Goal: Book appointment/travel/reservation

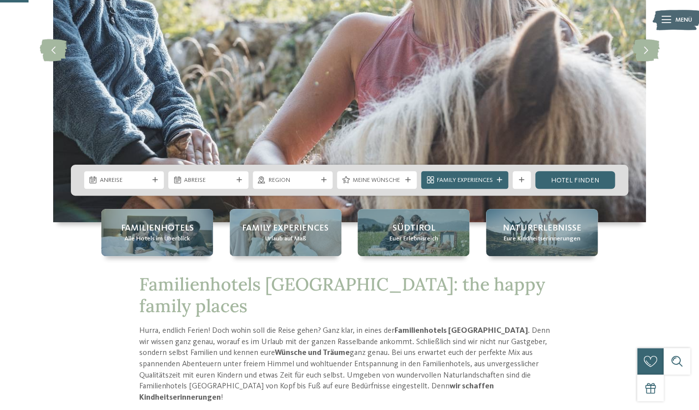
scroll to position [199, 0]
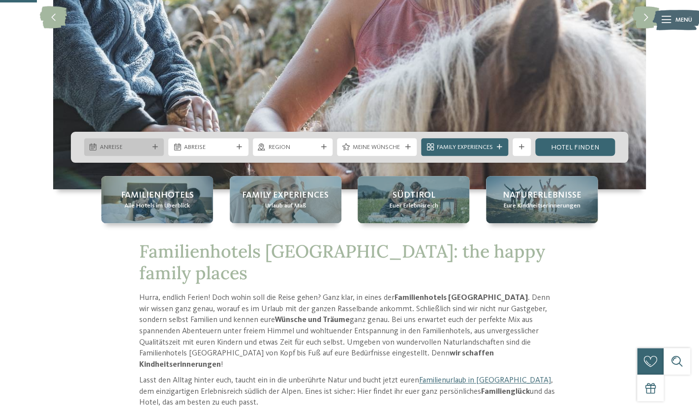
click at [130, 150] on span "Anreise" at bounding box center [124, 147] width 49 height 9
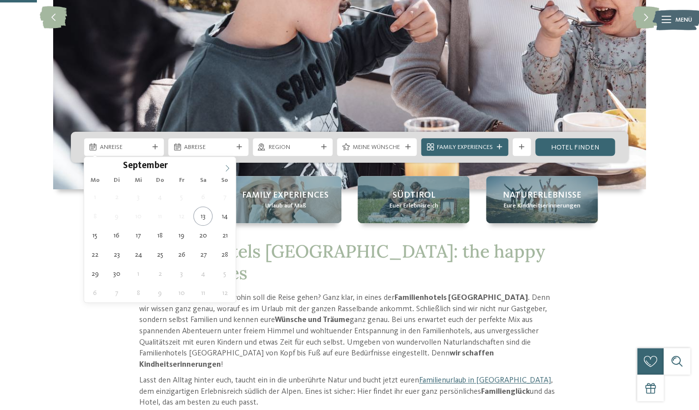
click at [225, 166] on icon at bounding box center [227, 168] width 7 height 7
type div "09.10.2025"
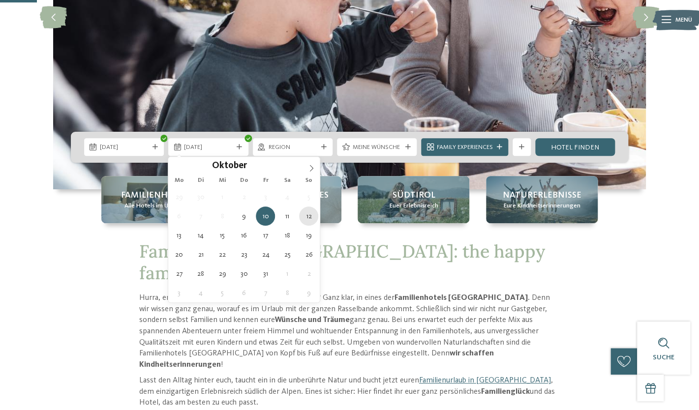
type div "12.10.2025"
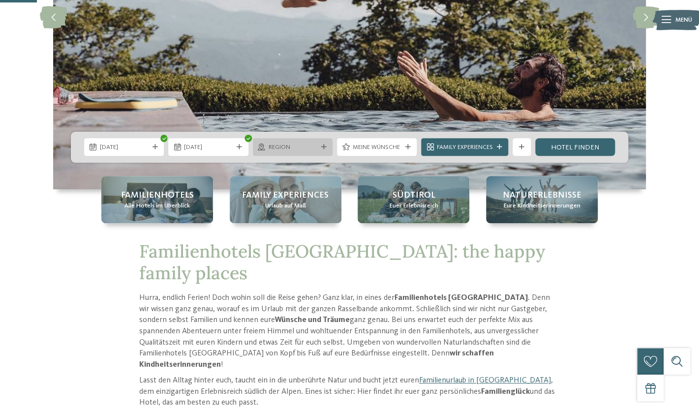
click at [324, 145] on icon at bounding box center [323, 147] width 5 height 5
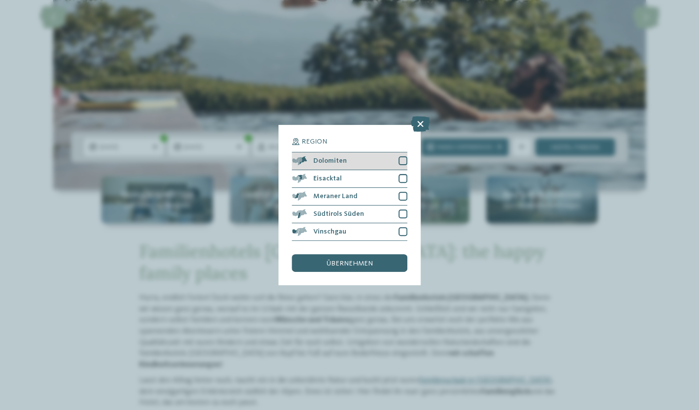
click at [404, 157] on div at bounding box center [402, 160] width 9 height 9
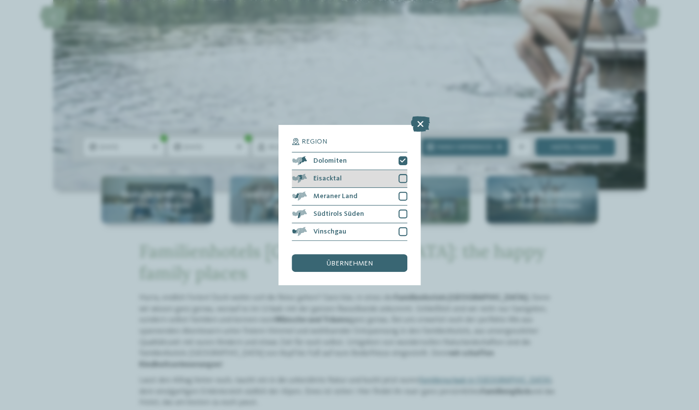
click at [404, 181] on div at bounding box center [402, 178] width 9 height 9
click at [403, 198] on div at bounding box center [402, 196] width 9 height 9
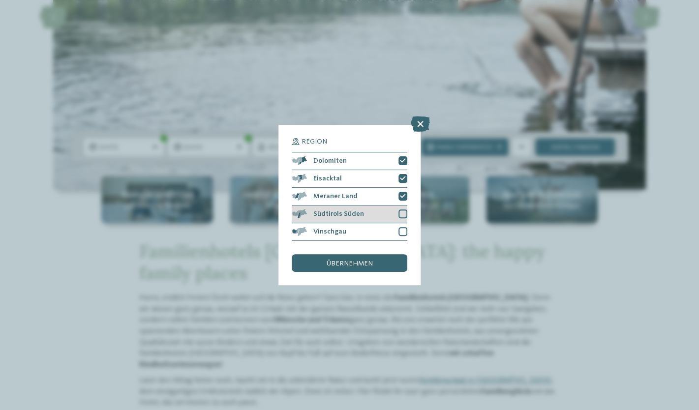
click at [403, 217] on div at bounding box center [402, 213] width 9 height 9
click at [401, 236] on div at bounding box center [402, 231] width 9 height 9
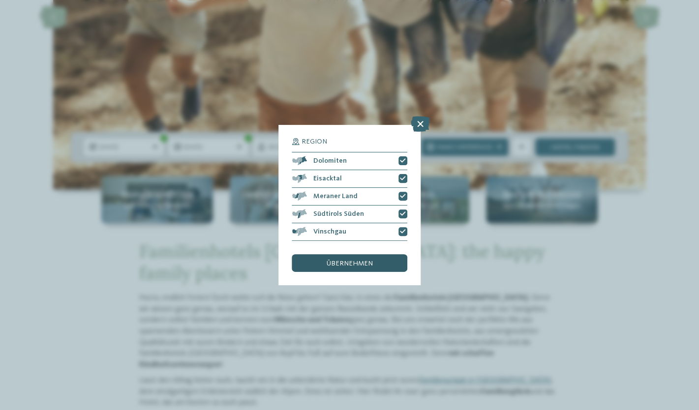
click at [379, 263] on div "übernehmen" at bounding box center [349, 263] width 115 height 18
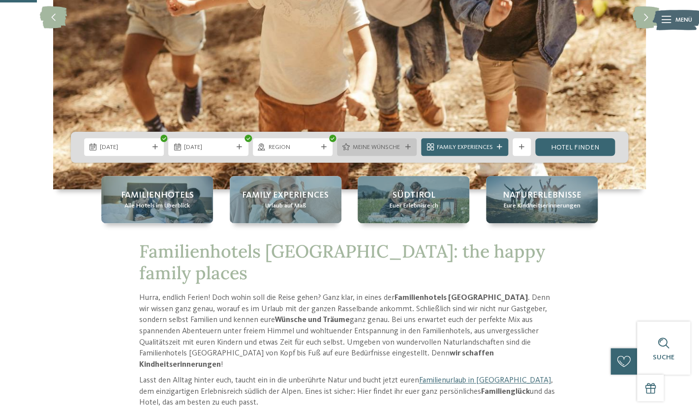
click at [403, 144] on div "Meine Wünsche" at bounding box center [377, 147] width 80 height 18
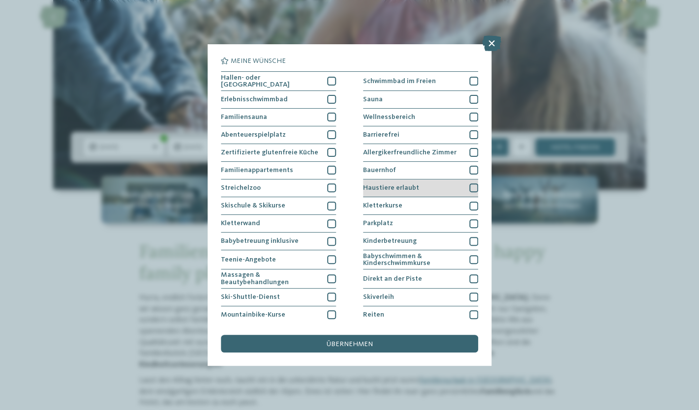
click at [476, 187] on div at bounding box center [473, 187] width 9 height 9
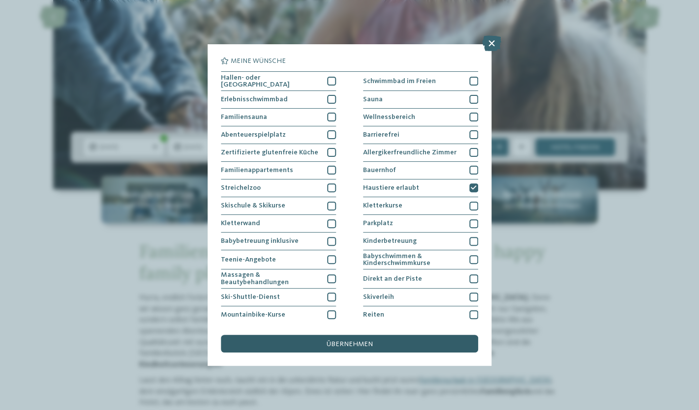
click at [393, 342] on div "übernehmen" at bounding box center [349, 344] width 257 height 18
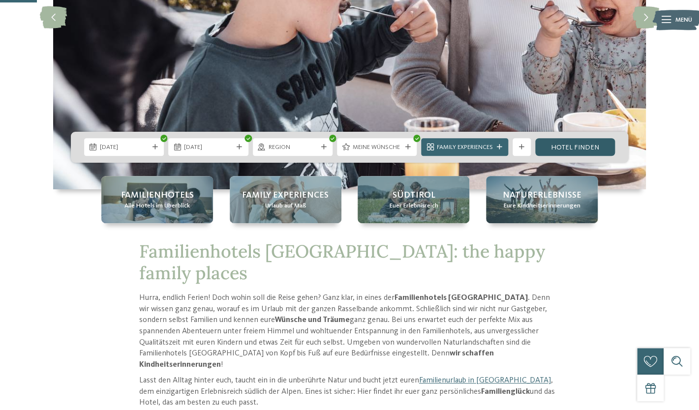
click at [557, 146] on link "Hotel finden" at bounding box center [575, 147] width 80 height 18
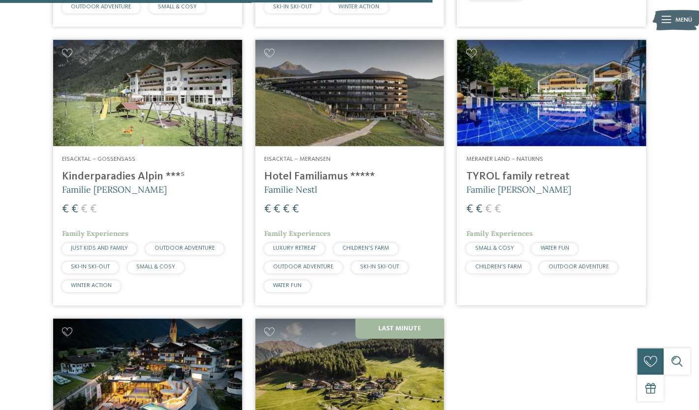
scroll to position [1117, 0]
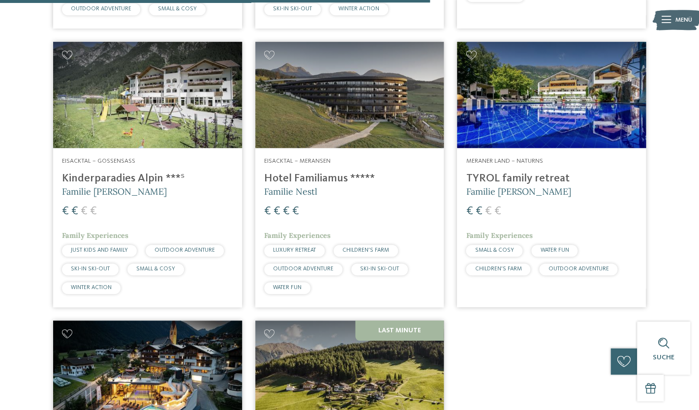
click at [345, 89] on img at bounding box center [349, 95] width 189 height 106
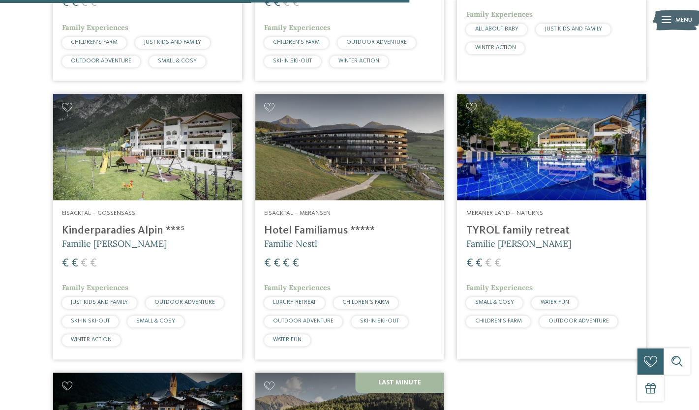
scroll to position [1063, 0]
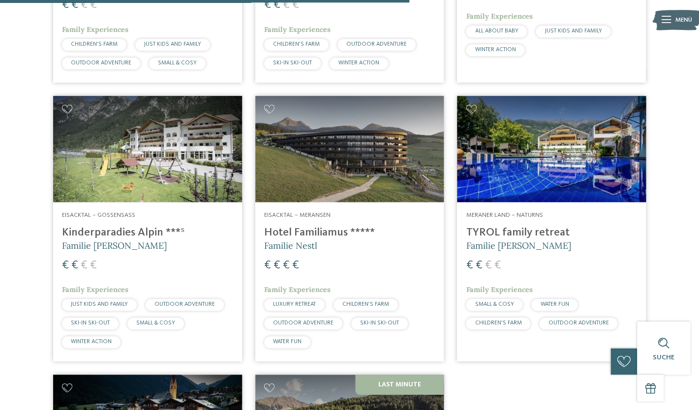
click at [530, 183] on img at bounding box center [551, 149] width 189 height 106
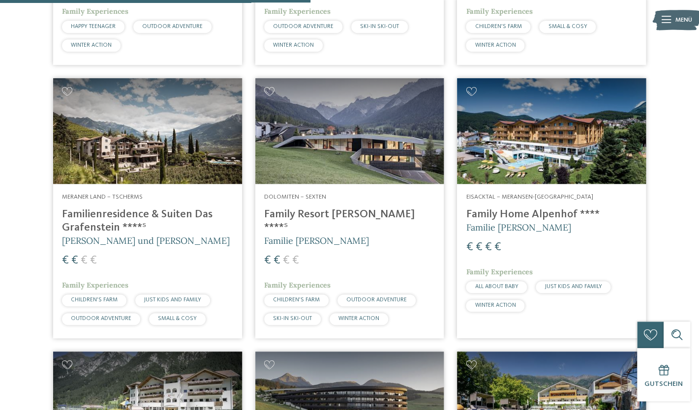
scroll to position [806, 0]
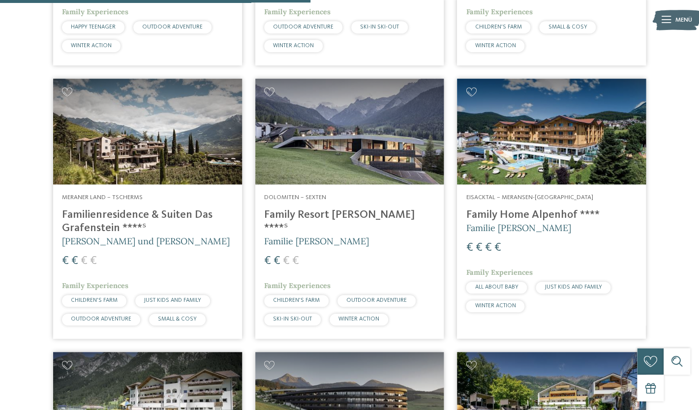
click at [357, 167] on img at bounding box center [349, 132] width 189 height 106
click at [167, 128] on img at bounding box center [147, 132] width 189 height 106
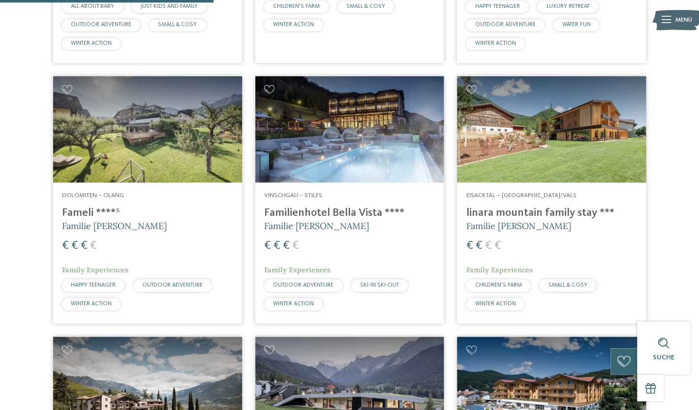
scroll to position [547, 0]
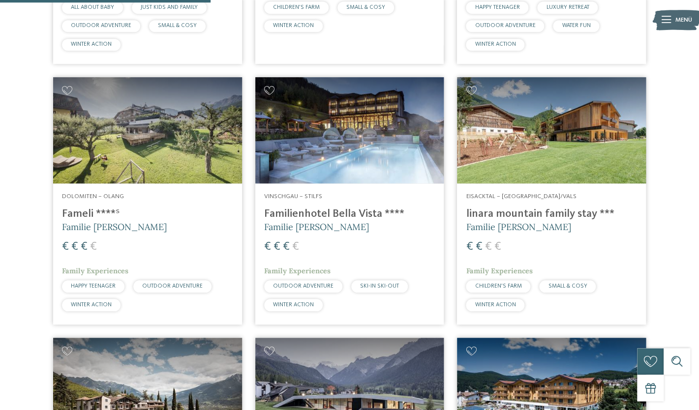
click at [534, 147] on img at bounding box center [551, 130] width 189 height 106
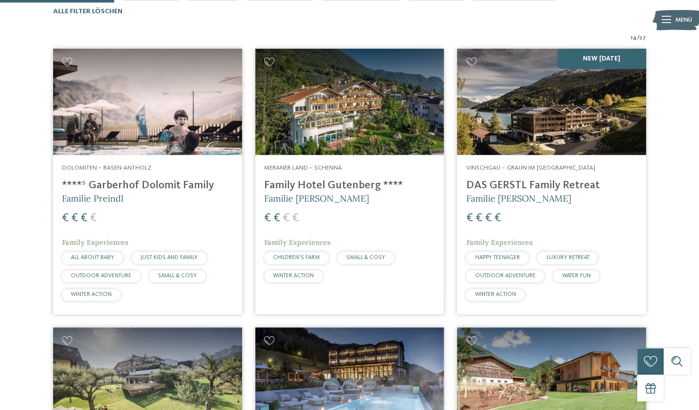
scroll to position [296, 0]
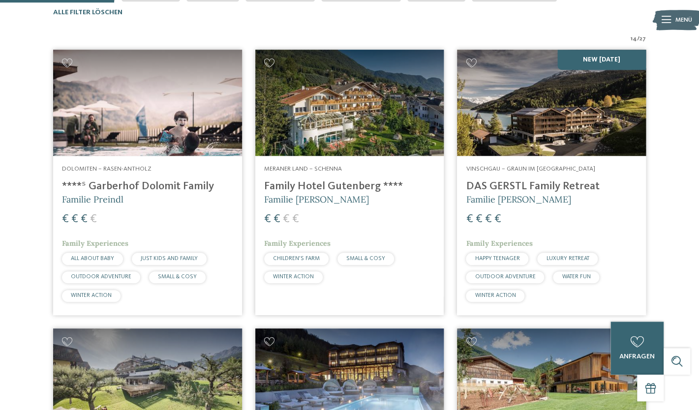
click at [155, 122] on img at bounding box center [147, 103] width 189 height 106
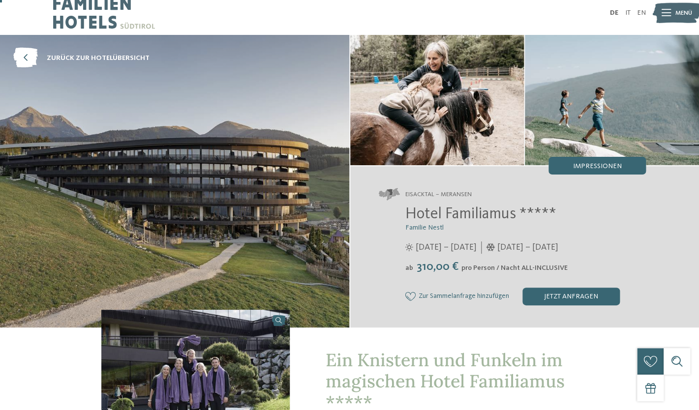
scroll to position [8, 0]
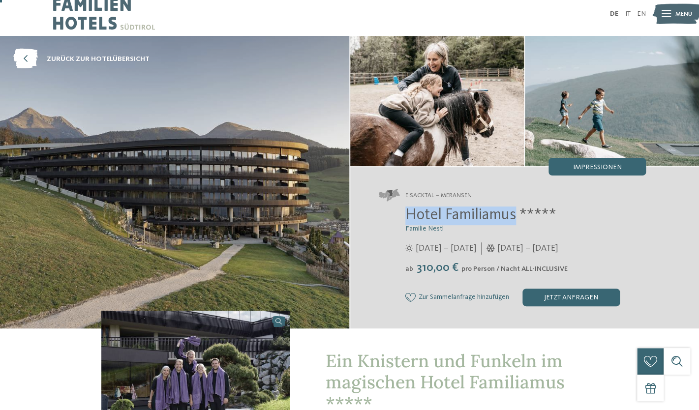
drag, startPoint x: 407, startPoint y: 211, endPoint x: 514, endPoint y: 213, distance: 106.7
click at [514, 213] on span "Hotel Familiamus *****" at bounding box center [480, 216] width 151 height 16
copy span "Hotel Familiamus"
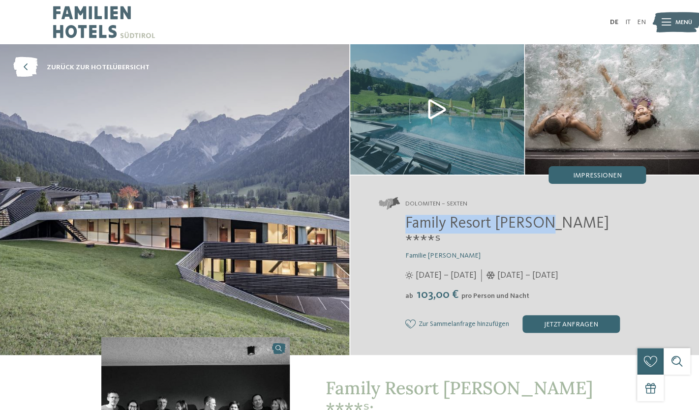
drag, startPoint x: 404, startPoint y: 225, endPoint x: 539, endPoint y: 219, distance: 135.3
click at [539, 219] on div "Family Resort [PERSON_NAME] ****ˢ Familie [PERSON_NAME] [DATE] – [DATE] ab" at bounding box center [512, 274] width 267 height 119
copy span "Family Resort Rainer"
click at [381, 249] on div "Family Resort Rainer ****ˢ Familie Rainer 25.05. – 12.10.2025 ab" at bounding box center [512, 274] width 267 height 119
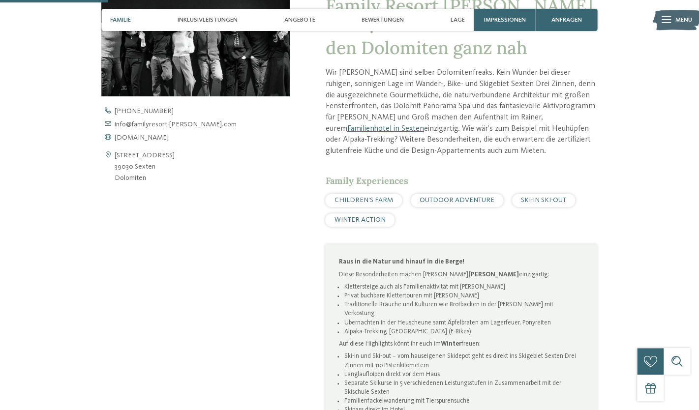
scroll to position [323, 0]
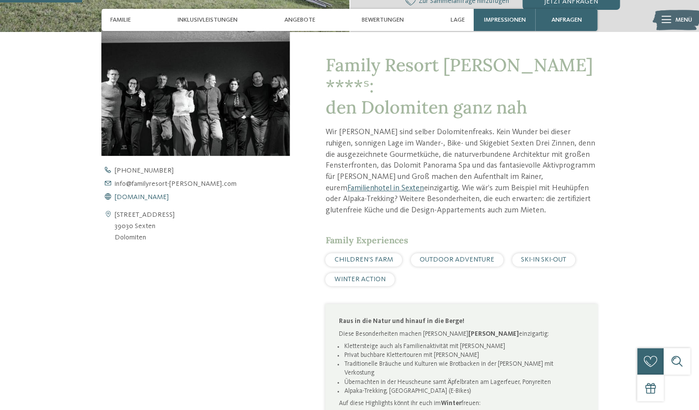
click at [168, 194] on span "www.familyresort-rainer.com" at bounding box center [142, 197] width 54 height 7
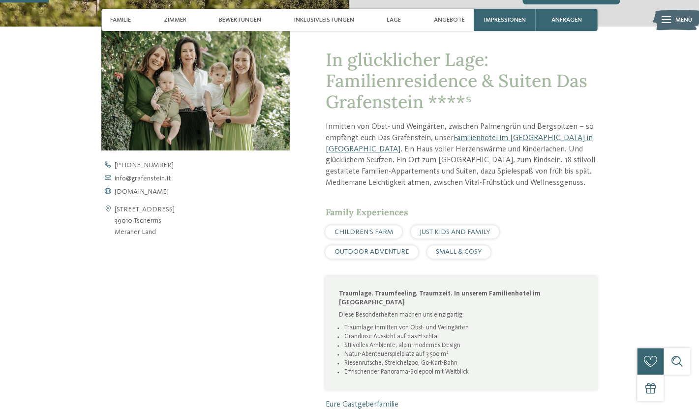
scroll to position [367, 0]
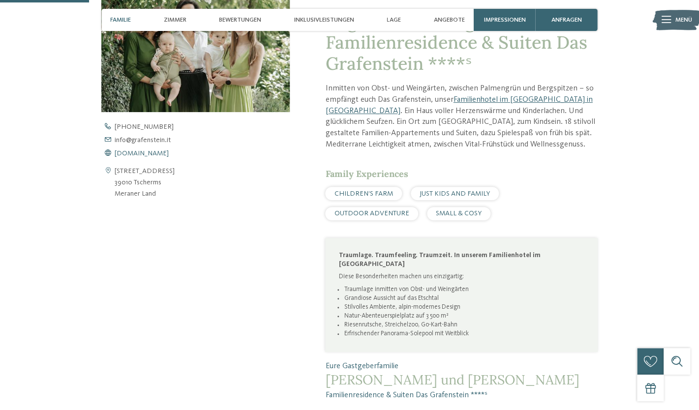
click at [140, 152] on span "[DOMAIN_NAME]" at bounding box center [142, 153] width 54 height 7
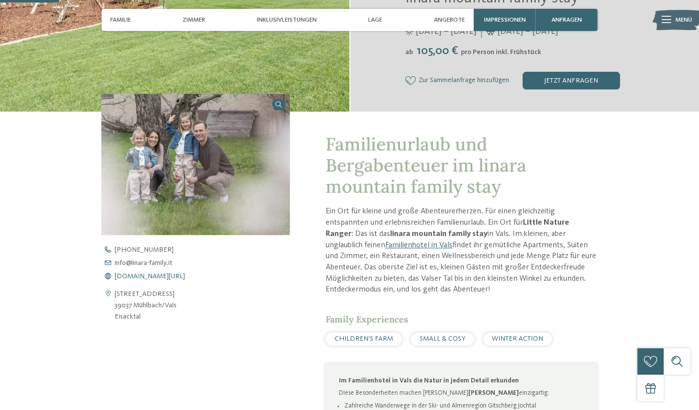
scroll to position [244, 0]
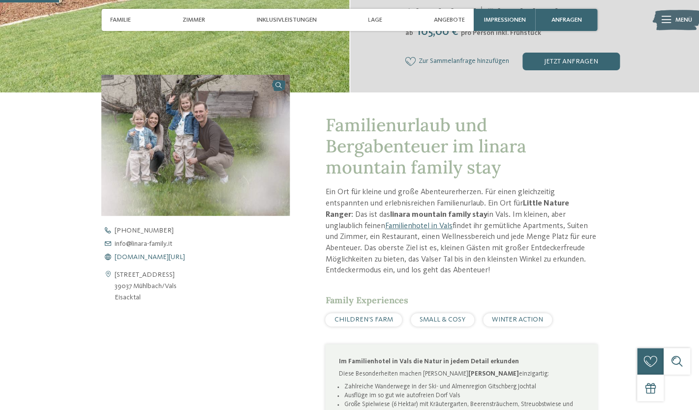
click at [148, 259] on span "www.linara-family.it/de" at bounding box center [150, 257] width 70 height 7
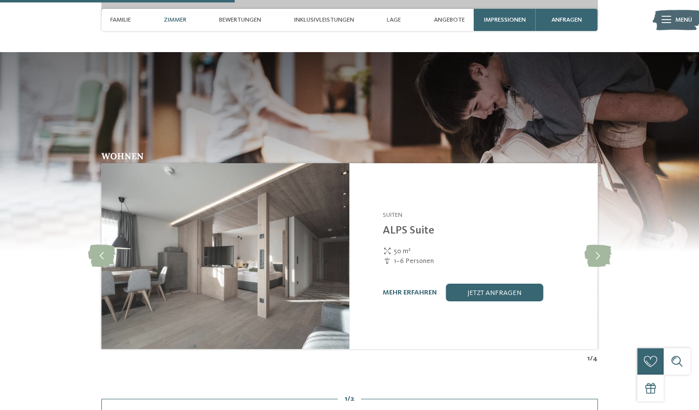
scroll to position [1233, 0]
